Goal: Consume media (video, audio): Consume media (video, audio)

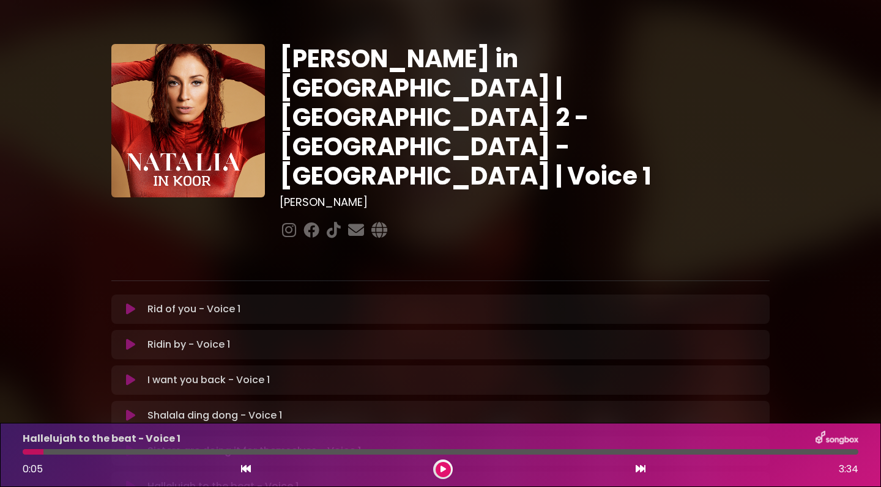
scroll to position [165, 0]
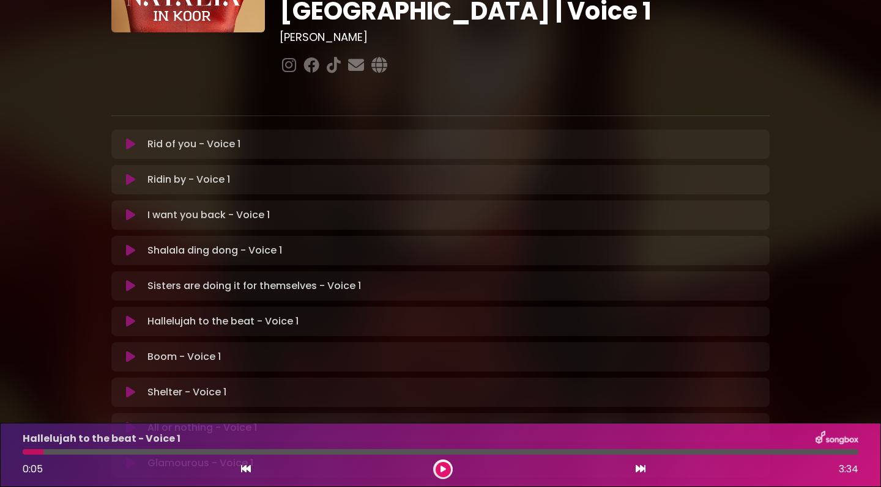
click at [129, 280] on icon at bounding box center [130, 286] width 9 height 12
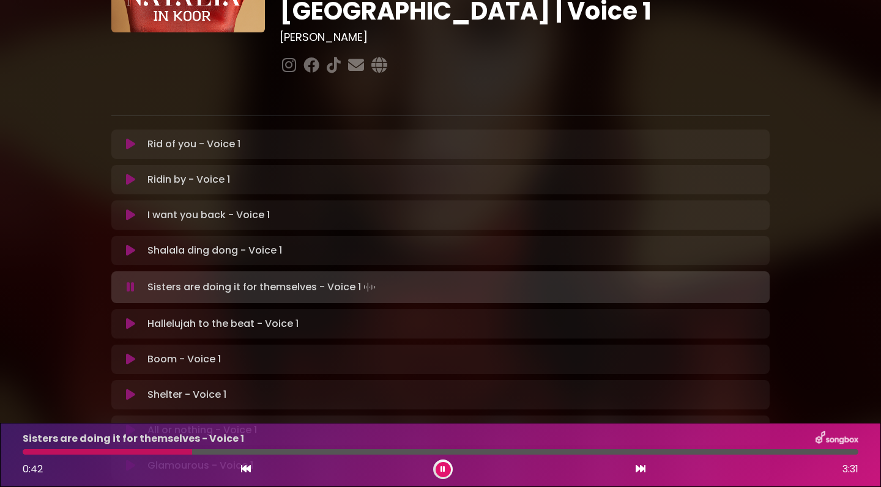
click at [29, 454] on div at bounding box center [107, 452] width 169 height 6
click at [29, 454] on div at bounding box center [178, 452] width 311 height 6
click at [27, 453] on div at bounding box center [272, 452] width 498 height 6
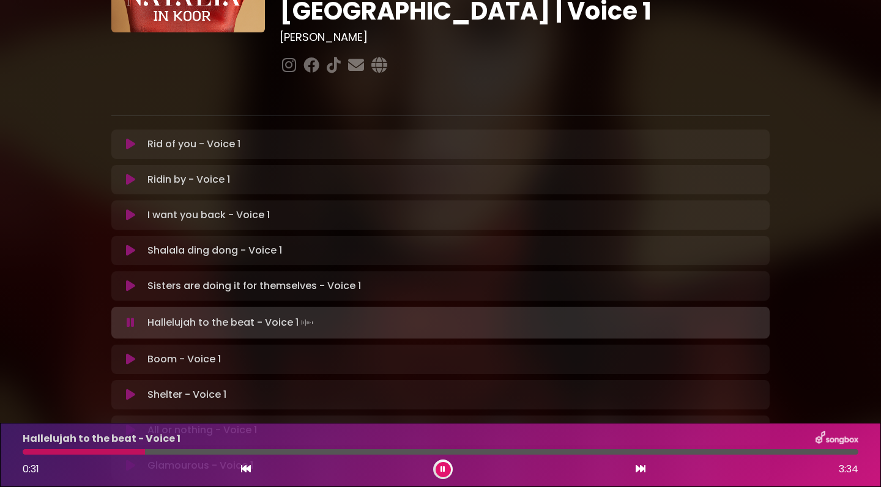
click at [131, 280] on icon at bounding box center [130, 286] width 9 height 12
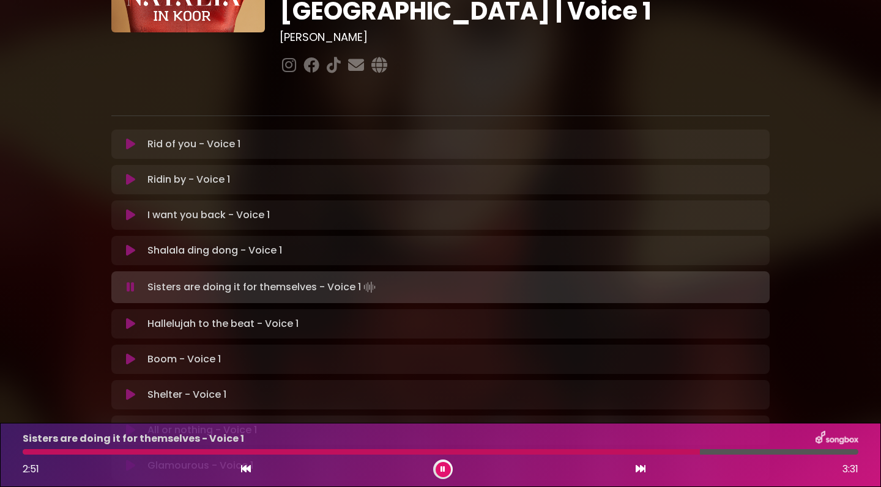
click at [129, 281] on icon at bounding box center [131, 287] width 8 height 12
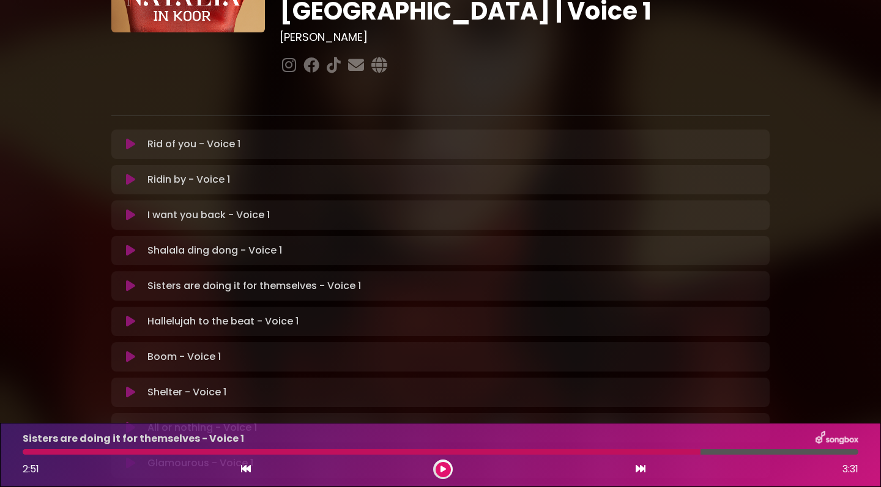
click at [128, 280] on icon at bounding box center [130, 286] width 9 height 12
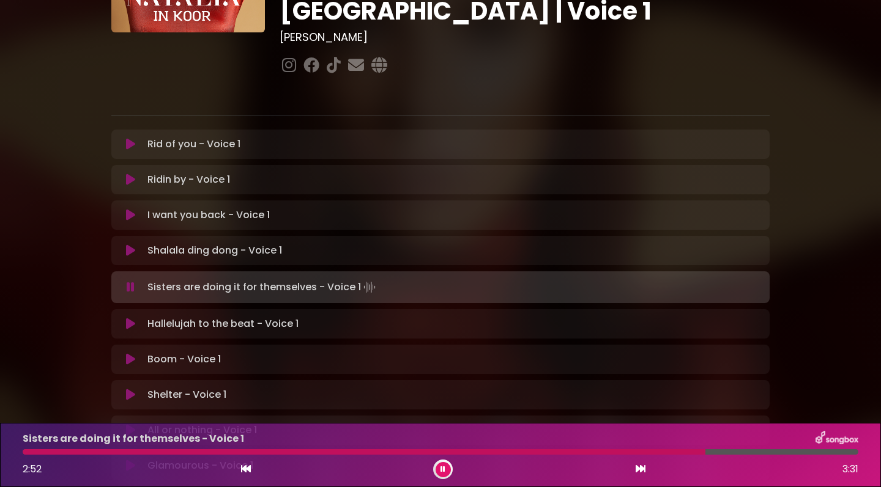
click at [128, 281] on icon at bounding box center [131, 287] width 8 height 12
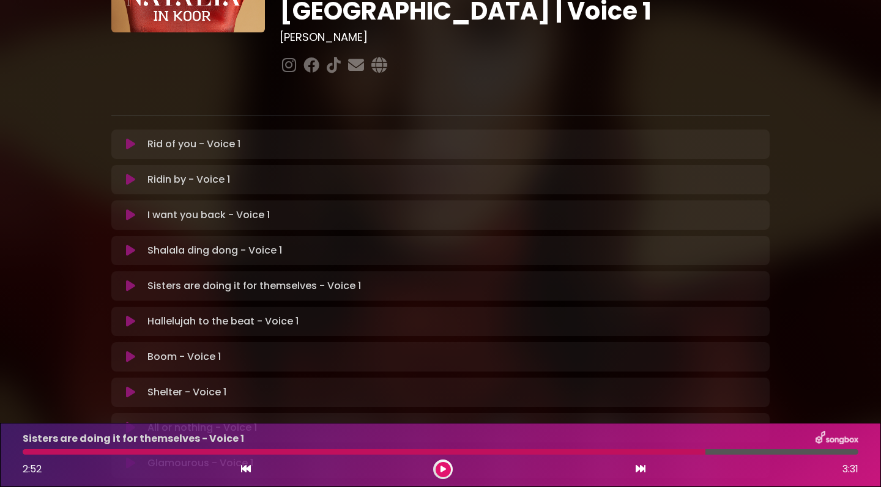
click at [27, 456] on div "Sisters are doing it for themselves - Voice 1 2:52 3:31" at bounding box center [440, 455] width 850 height 48
click at [29, 453] on div at bounding box center [364, 452] width 682 height 6
click at [439, 470] on button at bounding box center [442, 469] width 15 height 15
